Goal: Navigation & Orientation: Find specific page/section

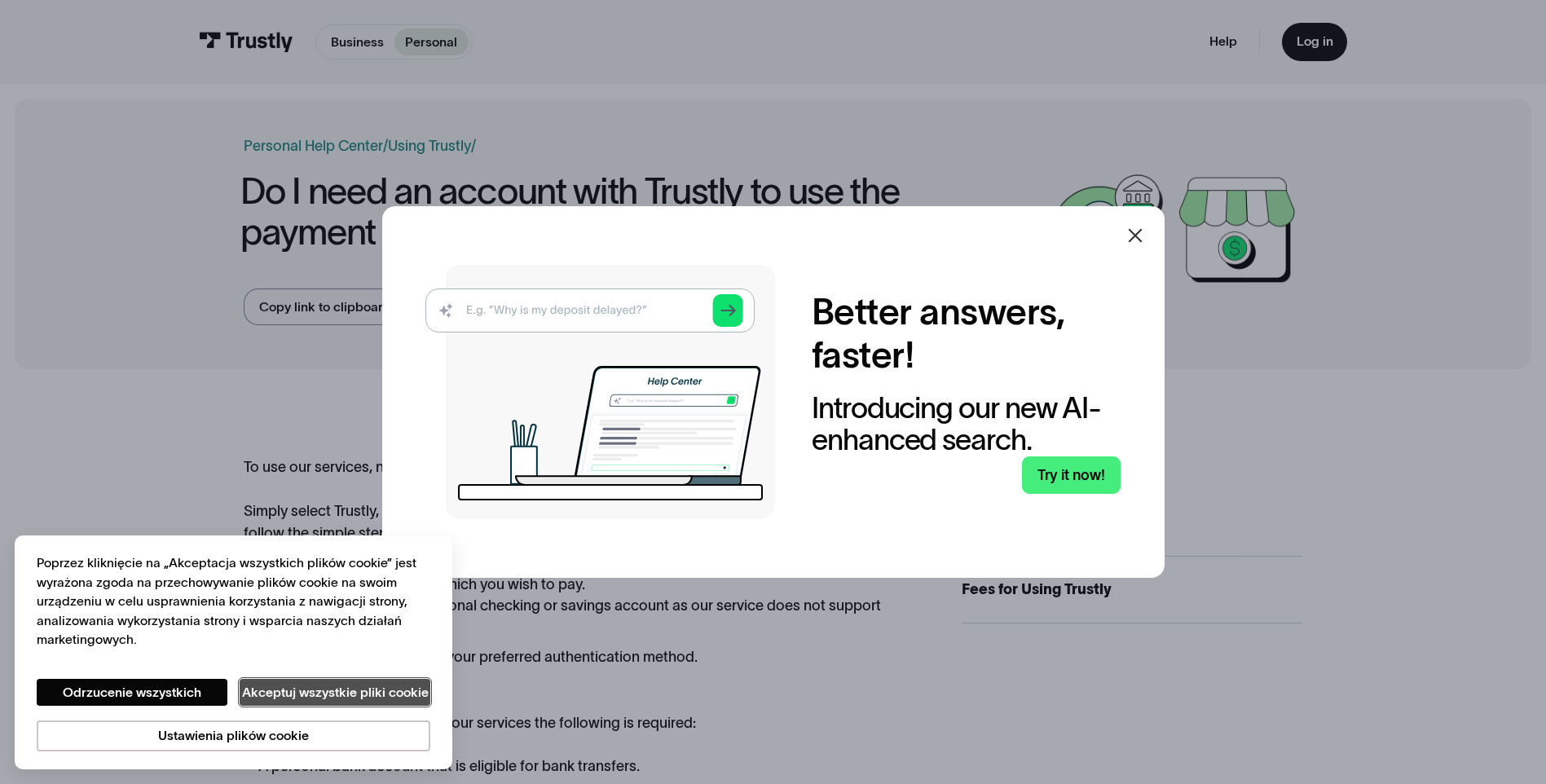
click at [296, 688] on button "Akceptuj wszystkie pliki cookie" at bounding box center [335, 693] width 191 height 28
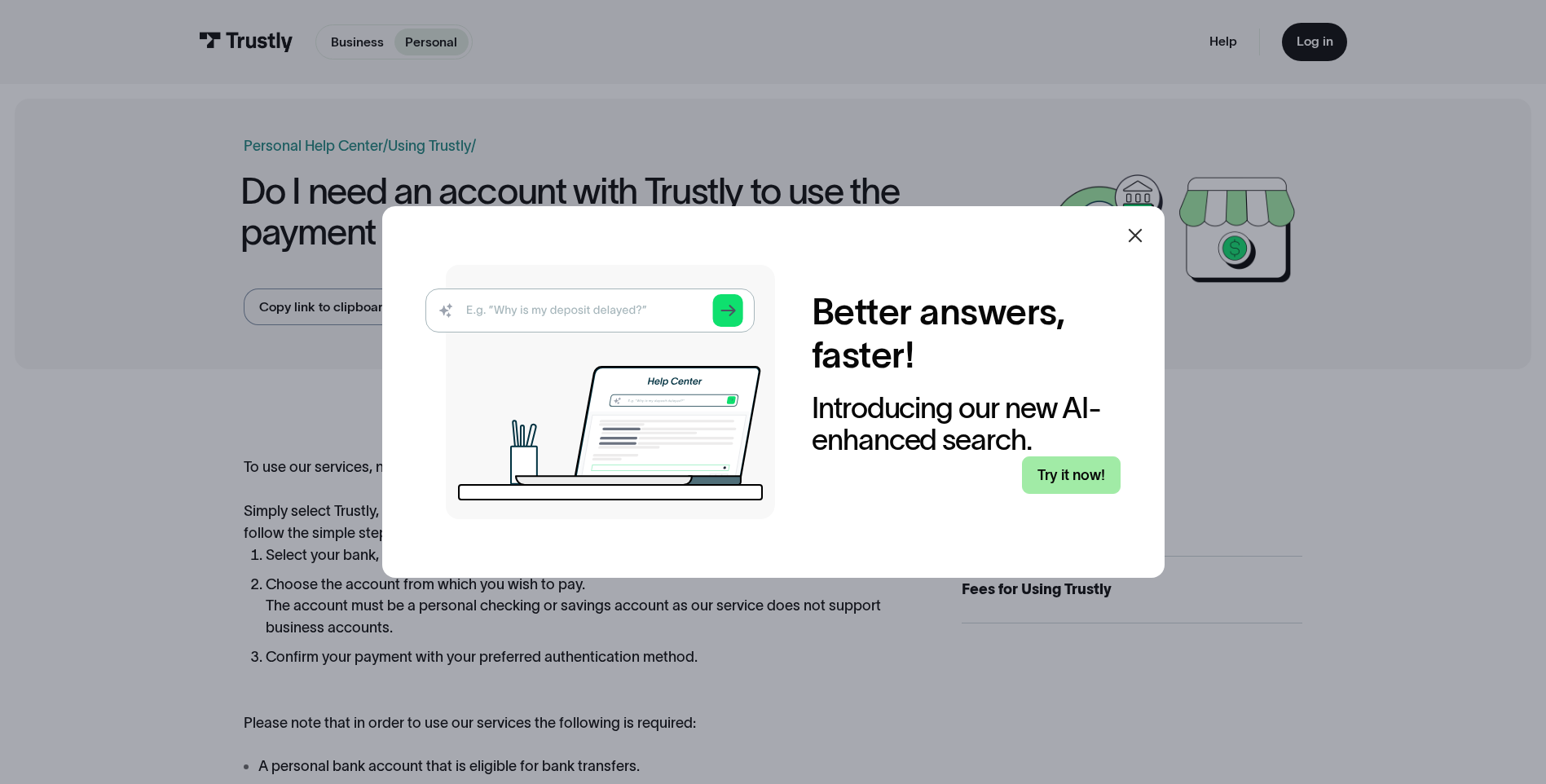
click at [1087, 475] on link "Try it now!" at bounding box center [1071, 475] width 98 height 38
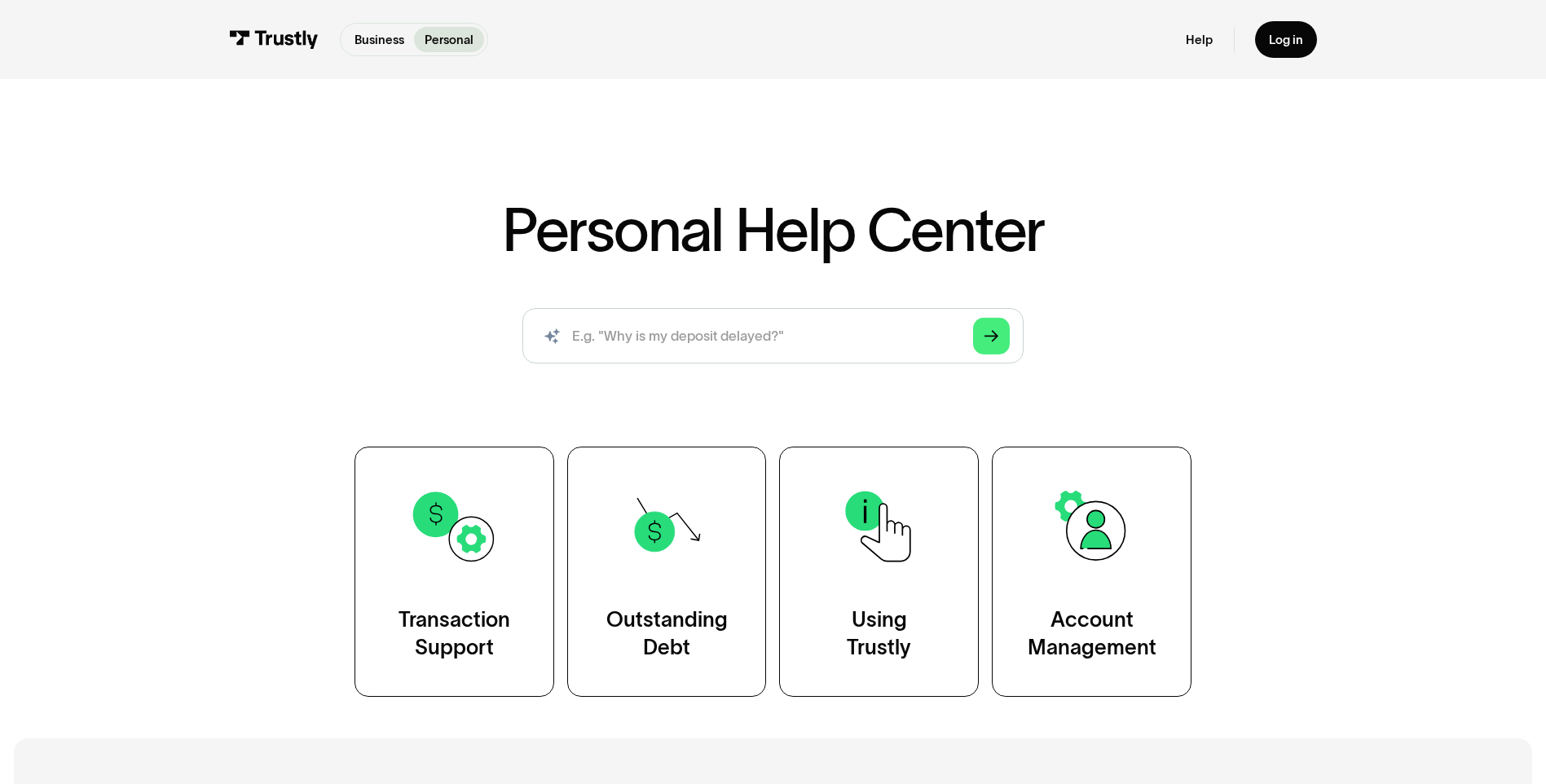
click at [255, 25] on div "Business Personal Business Personal" at bounding box center [358, 40] width 259 height 33
click at [256, 39] on img at bounding box center [274, 39] width 90 height 19
